Goal: Navigation & Orientation: Find specific page/section

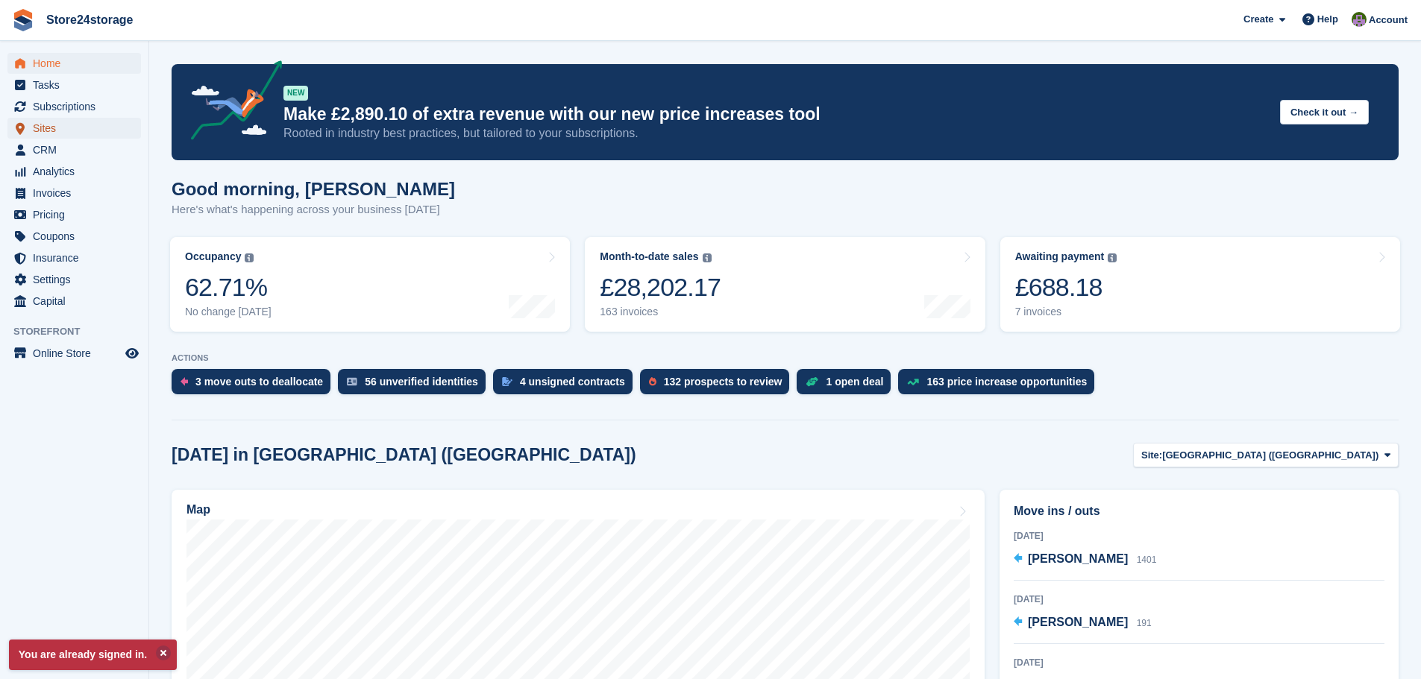
click at [71, 127] on span "Sites" at bounding box center [77, 128] width 89 height 21
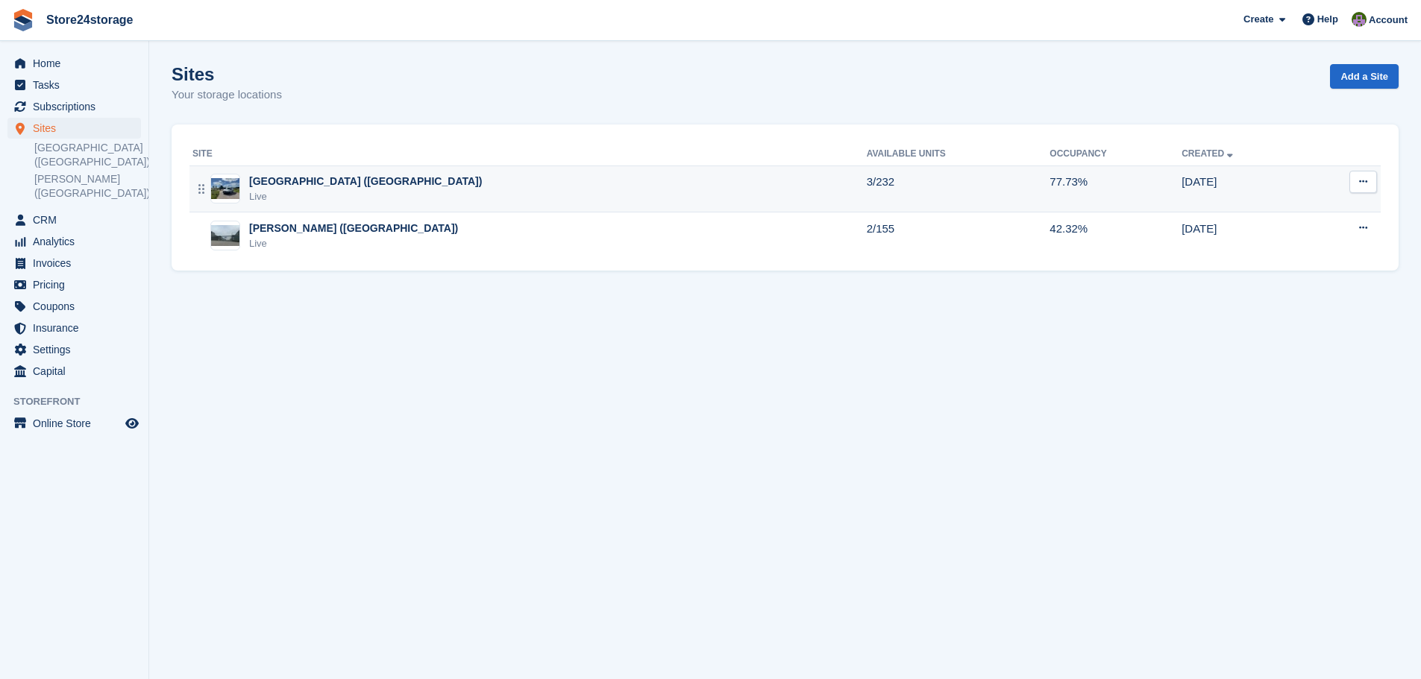
click at [359, 185] on div "Manston Airport (Kent) Live" at bounding box center [529, 189] width 674 height 31
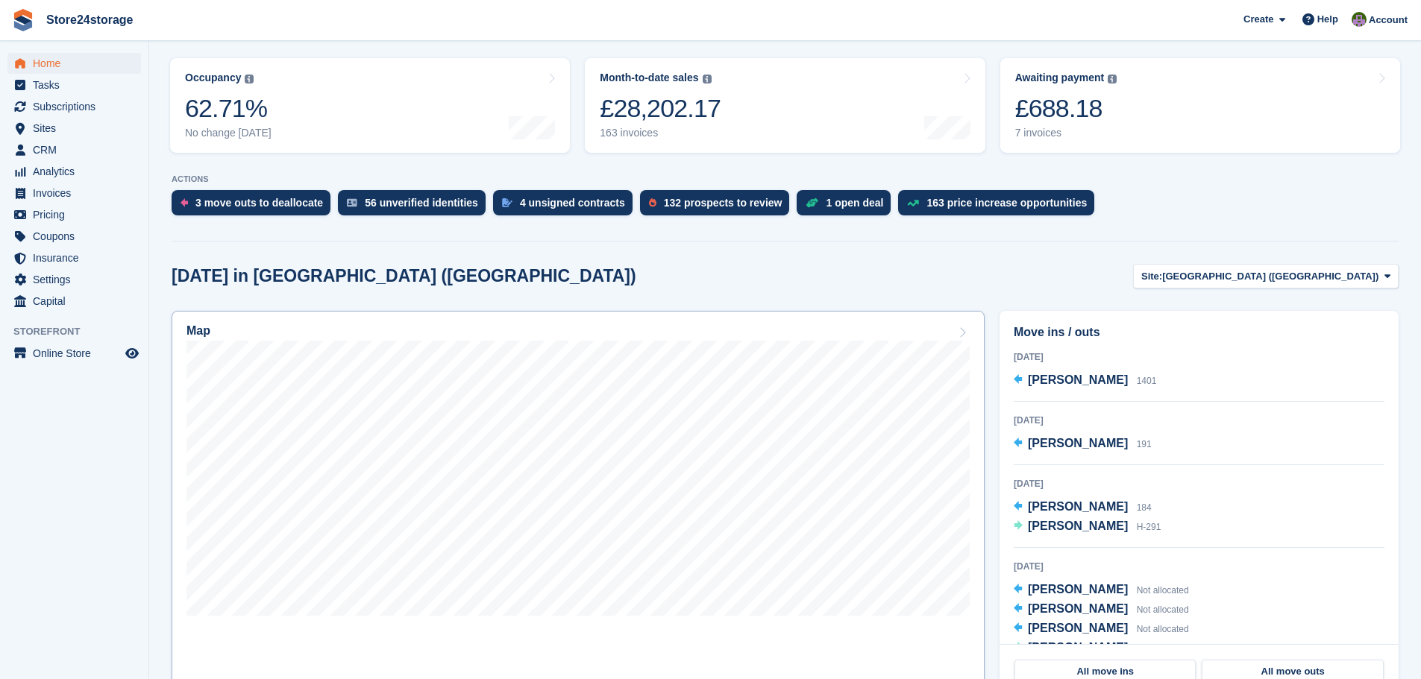
scroll to position [224, 0]
